Goal: Task Accomplishment & Management: Use online tool/utility

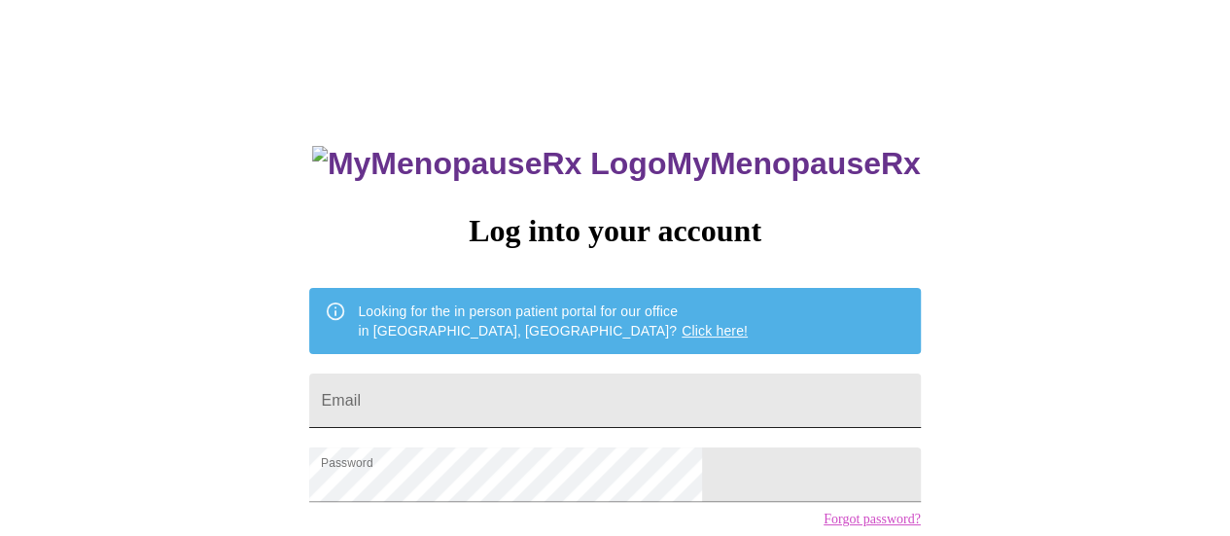
click at [579, 387] on input "Email" at bounding box center [614, 400] width 611 height 54
type input "[PERSON_NAME][EMAIL_ADDRESS][PERSON_NAME][DOMAIN_NAME]"
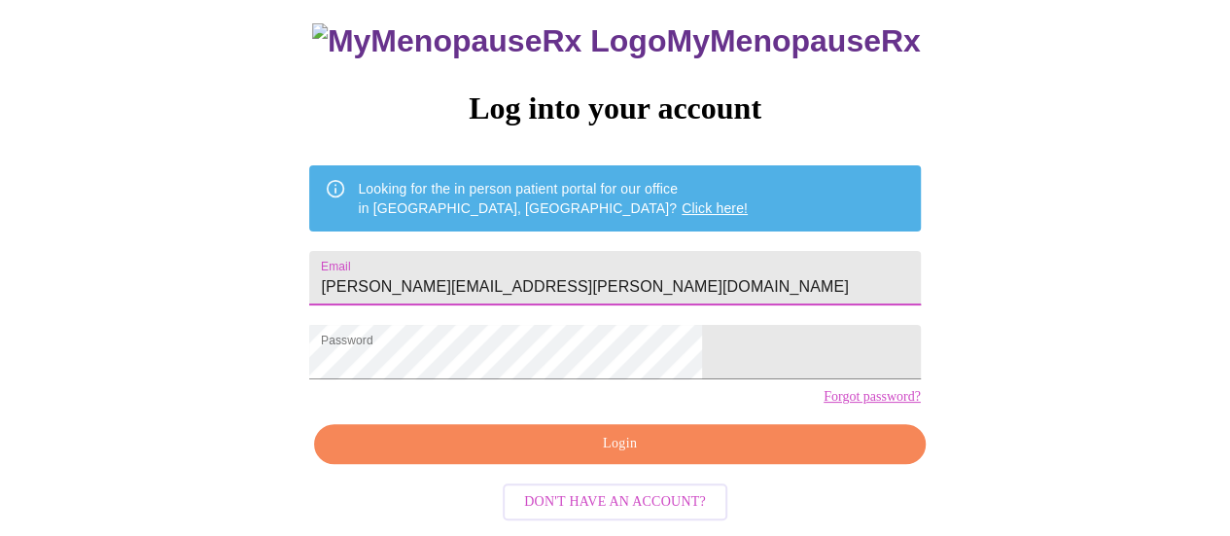
click at [606, 434] on button "Login" at bounding box center [619, 444] width 611 height 40
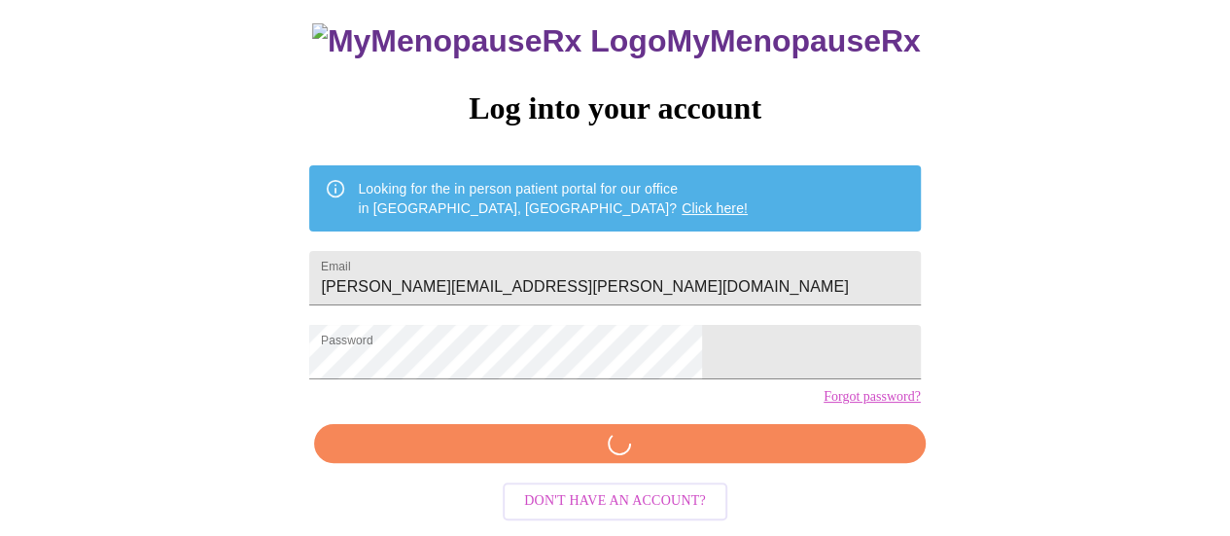
scroll to position [148, 0]
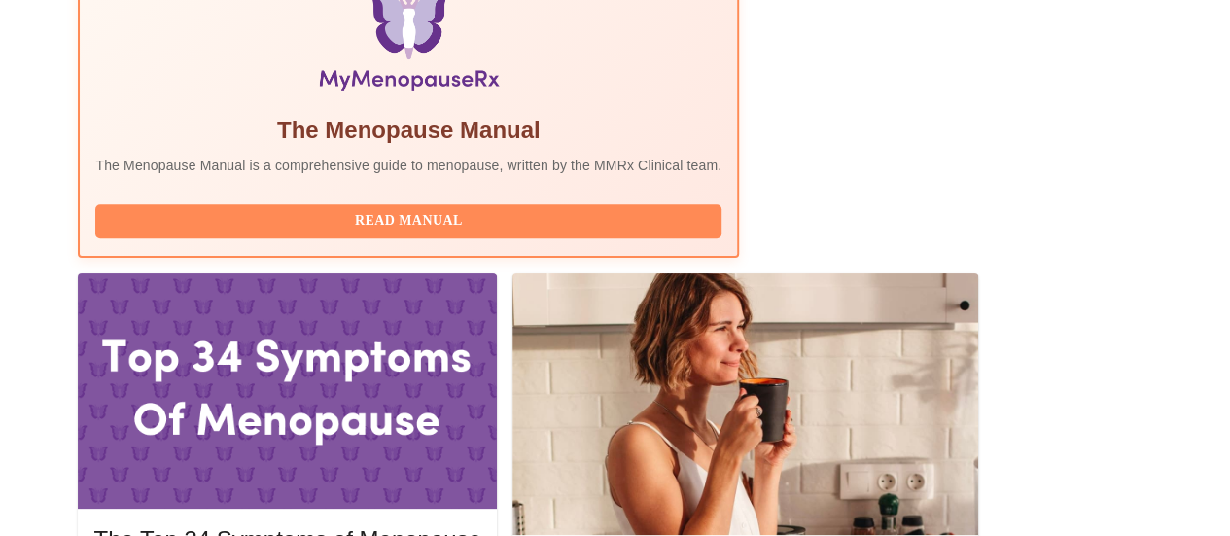
scroll to position [731, 0]
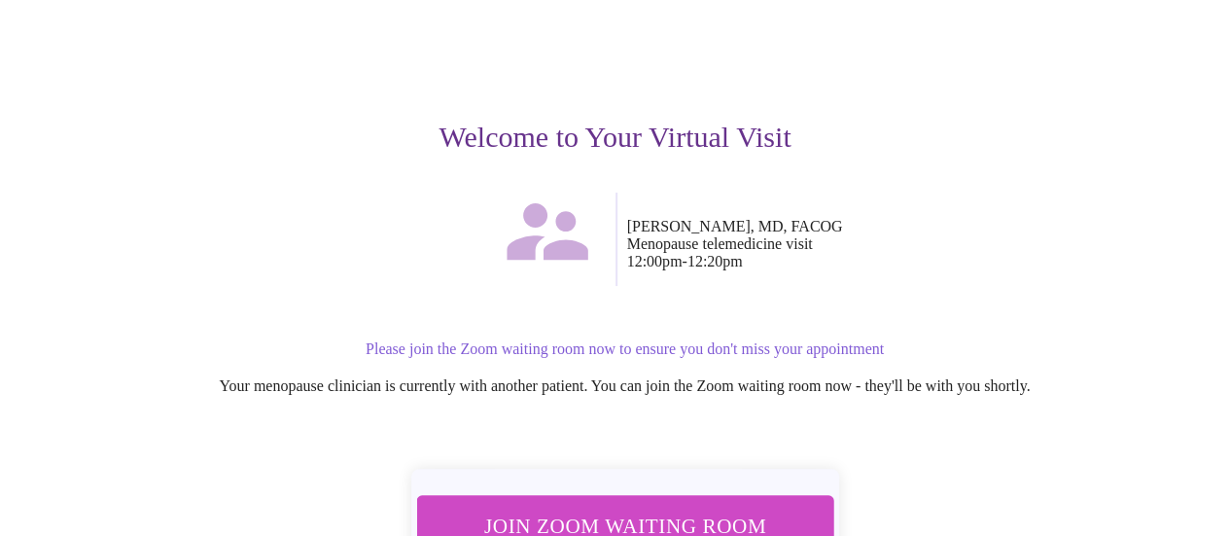
scroll to position [194, 0]
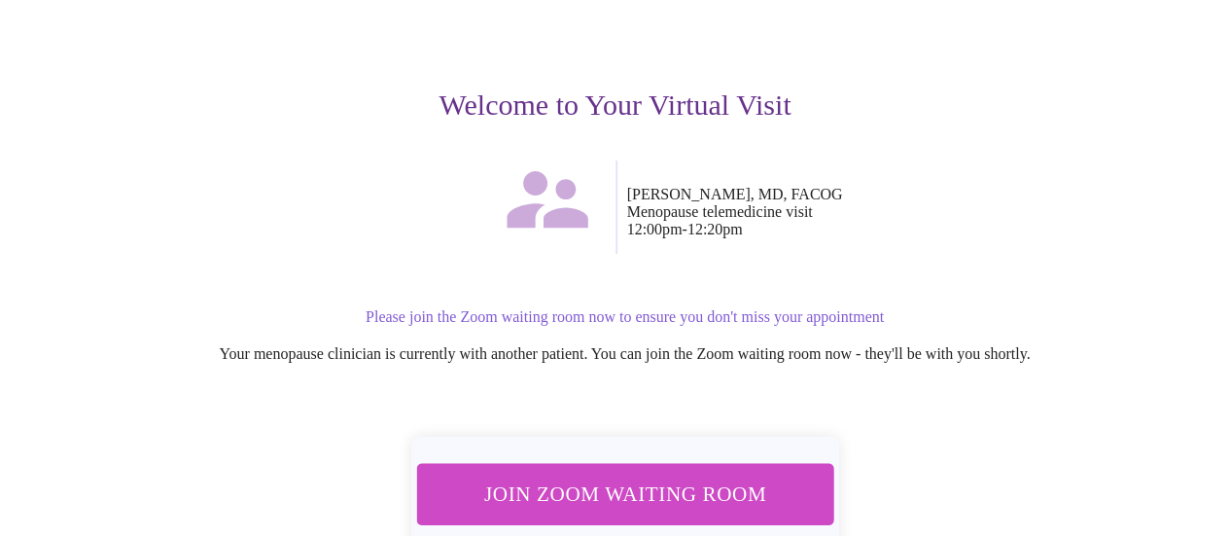
click at [695, 476] on span "Join Zoom Waiting Room" at bounding box center [626, 494] width 368 height 36
